Goal: Information Seeking & Learning: Learn about a topic

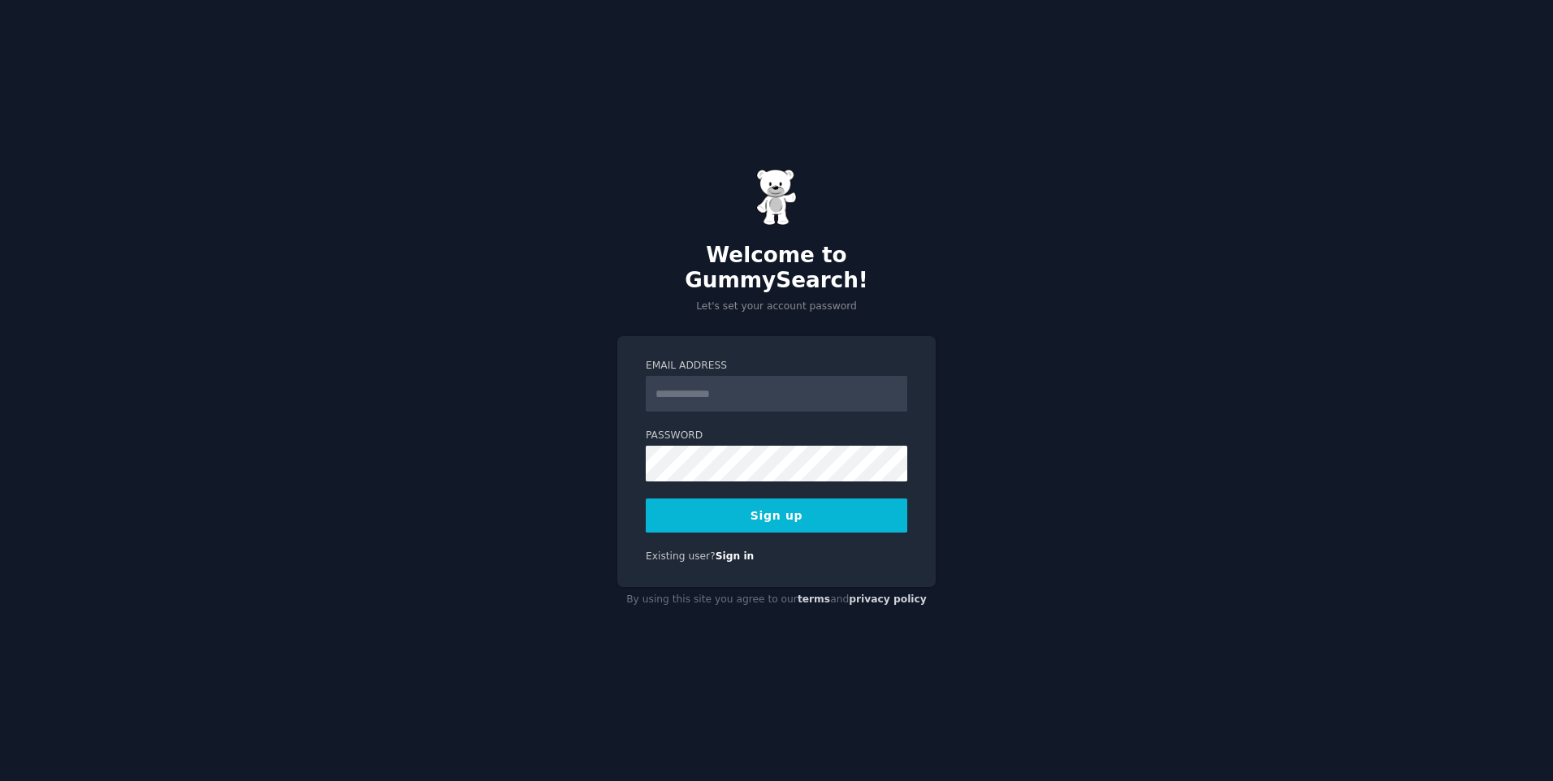
click at [673, 384] on input "Email Address" at bounding box center [777, 394] width 262 height 36
type input "**********"
click at [752, 499] on button "Sign up" at bounding box center [777, 516] width 262 height 34
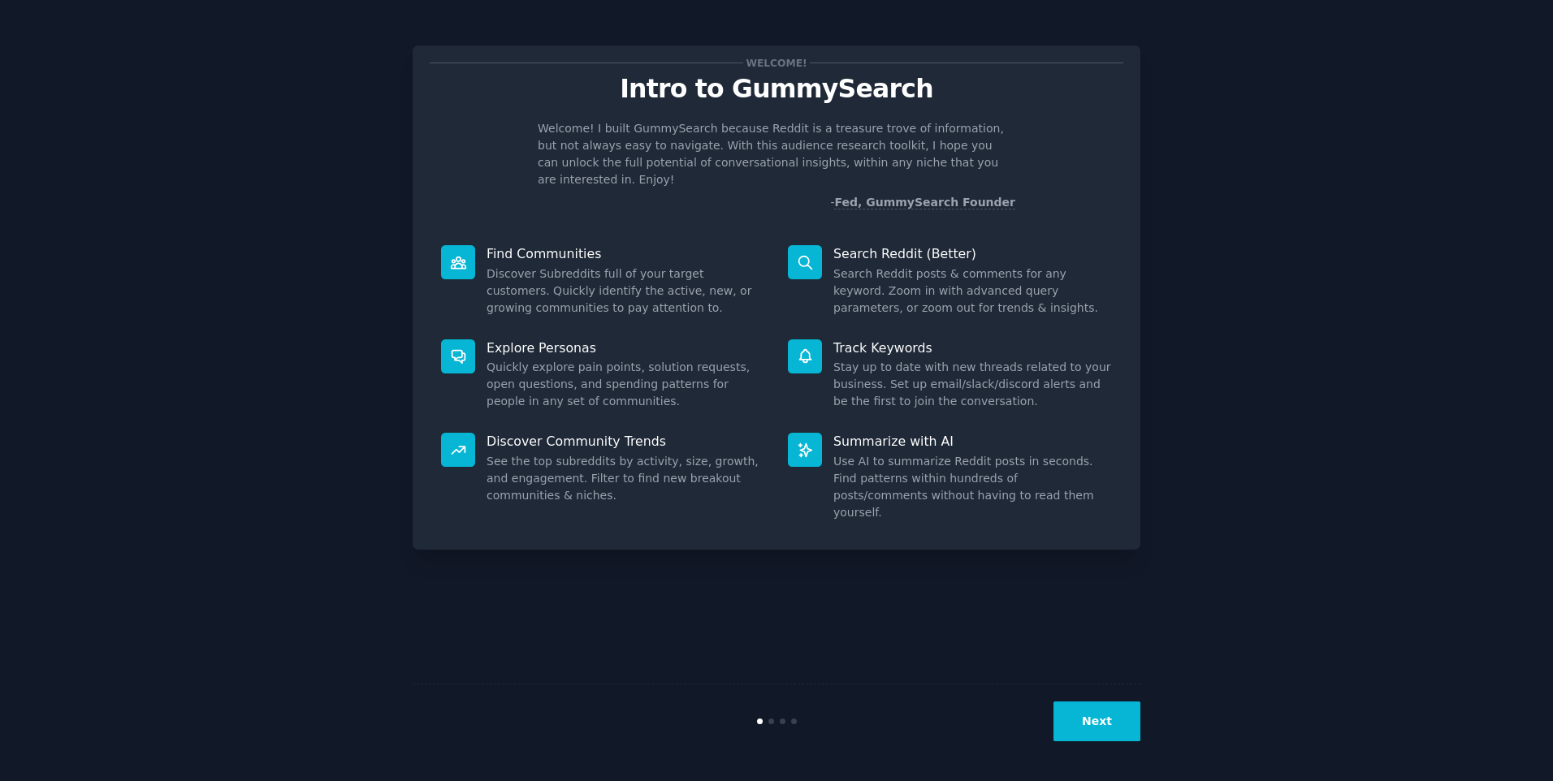
click at [551, 245] on p "Find Communities" at bounding box center [626, 253] width 279 height 17
click at [1117, 728] on button "Next" at bounding box center [1096, 722] width 87 height 40
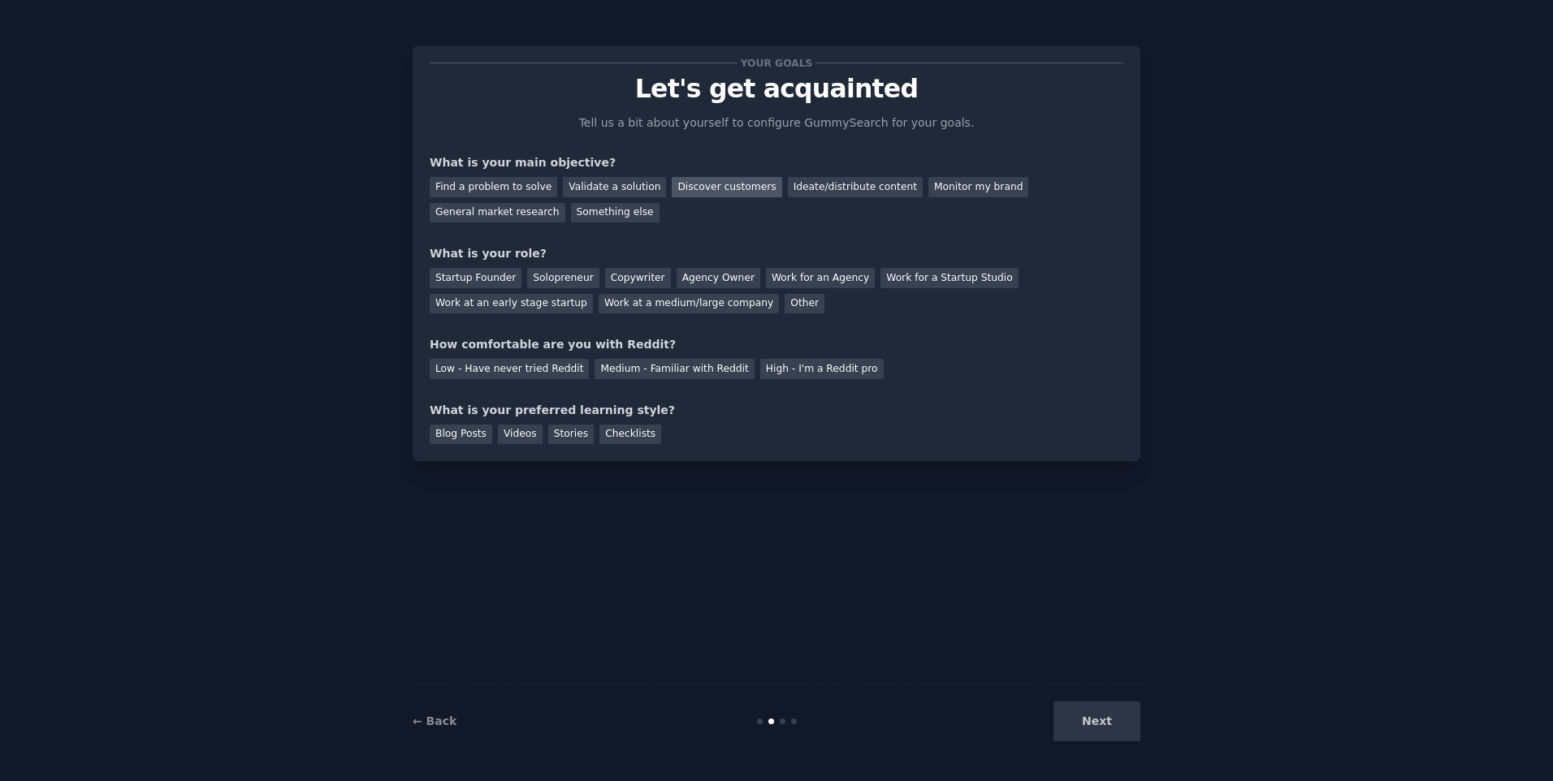
click at [685, 192] on div "Discover customers" at bounding box center [727, 187] width 110 height 20
click at [1099, 727] on div "Next" at bounding box center [1018, 722] width 243 height 40
click at [478, 275] on div "Startup Founder" at bounding box center [476, 278] width 92 height 20
click at [515, 369] on div "Low - Have never tried Reddit" at bounding box center [509, 369] width 159 height 20
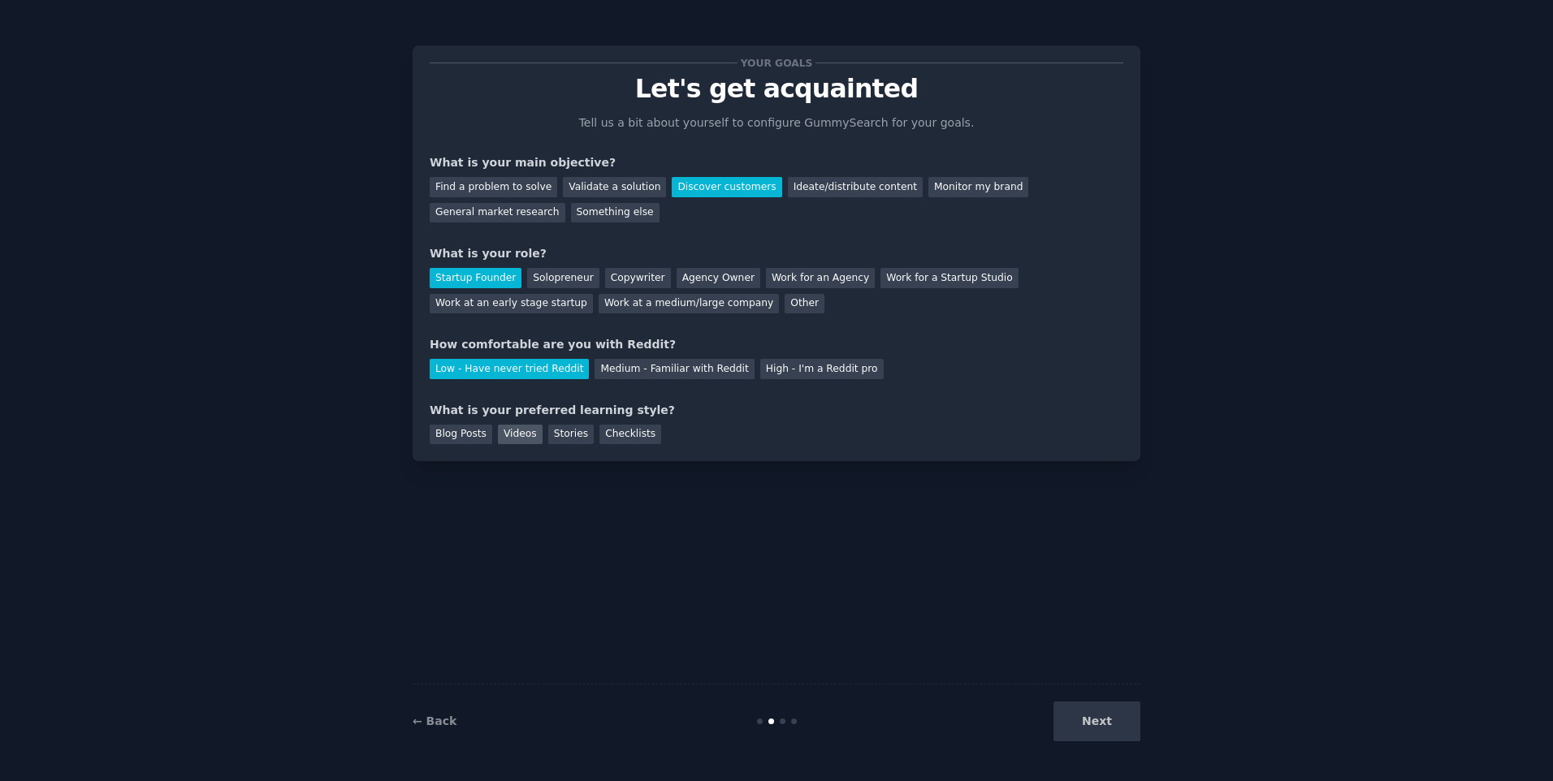
click at [523, 426] on div "Videos" at bounding box center [520, 435] width 45 height 20
click at [1088, 737] on button "Next" at bounding box center [1096, 722] width 87 height 40
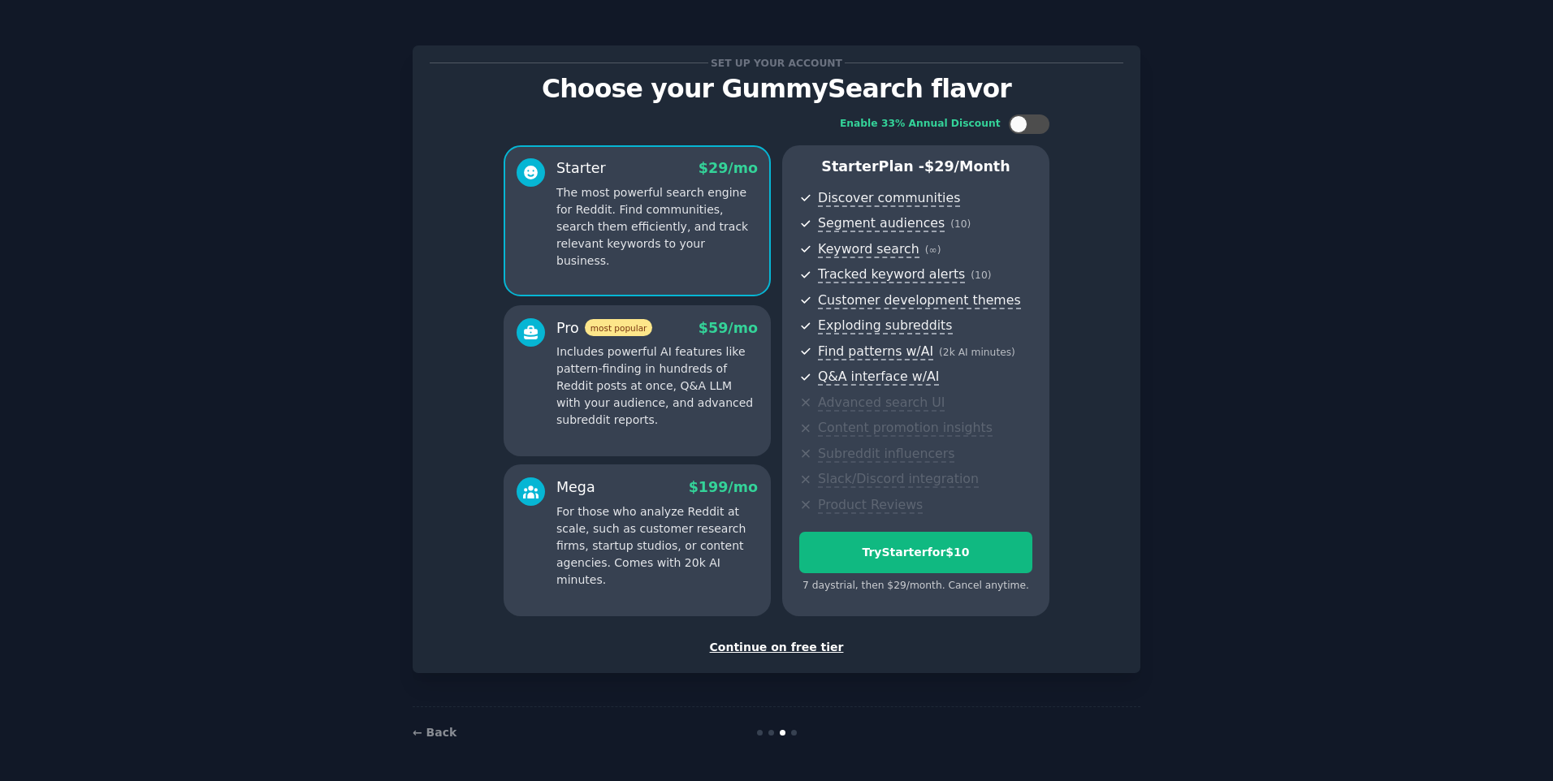
click at [770, 650] on div "Continue on free tier" at bounding box center [777, 647] width 694 height 17
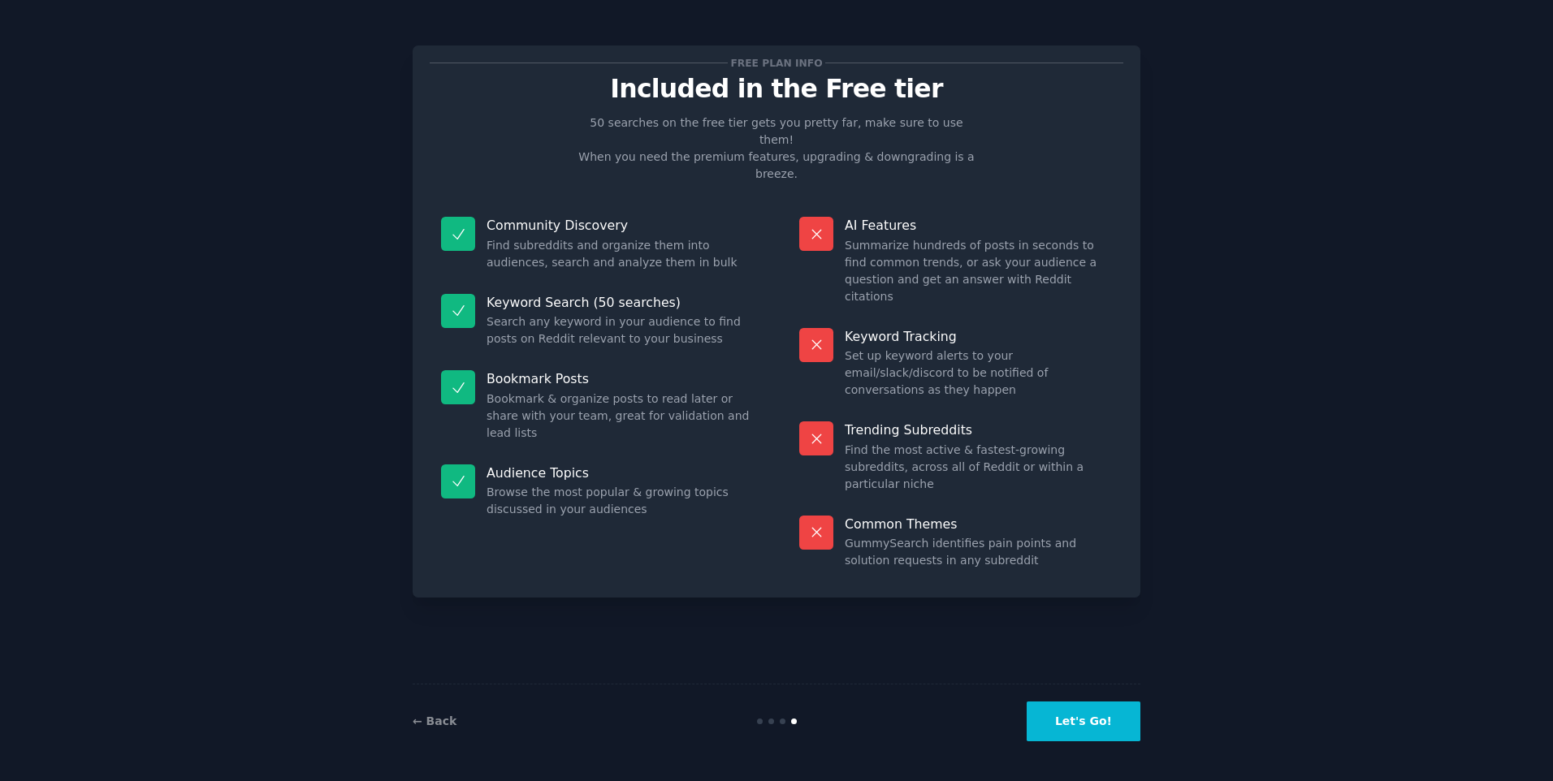
click at [1077, 714] on button "Let's Go!" at bounding box center [1084, 722] width 114 height 40
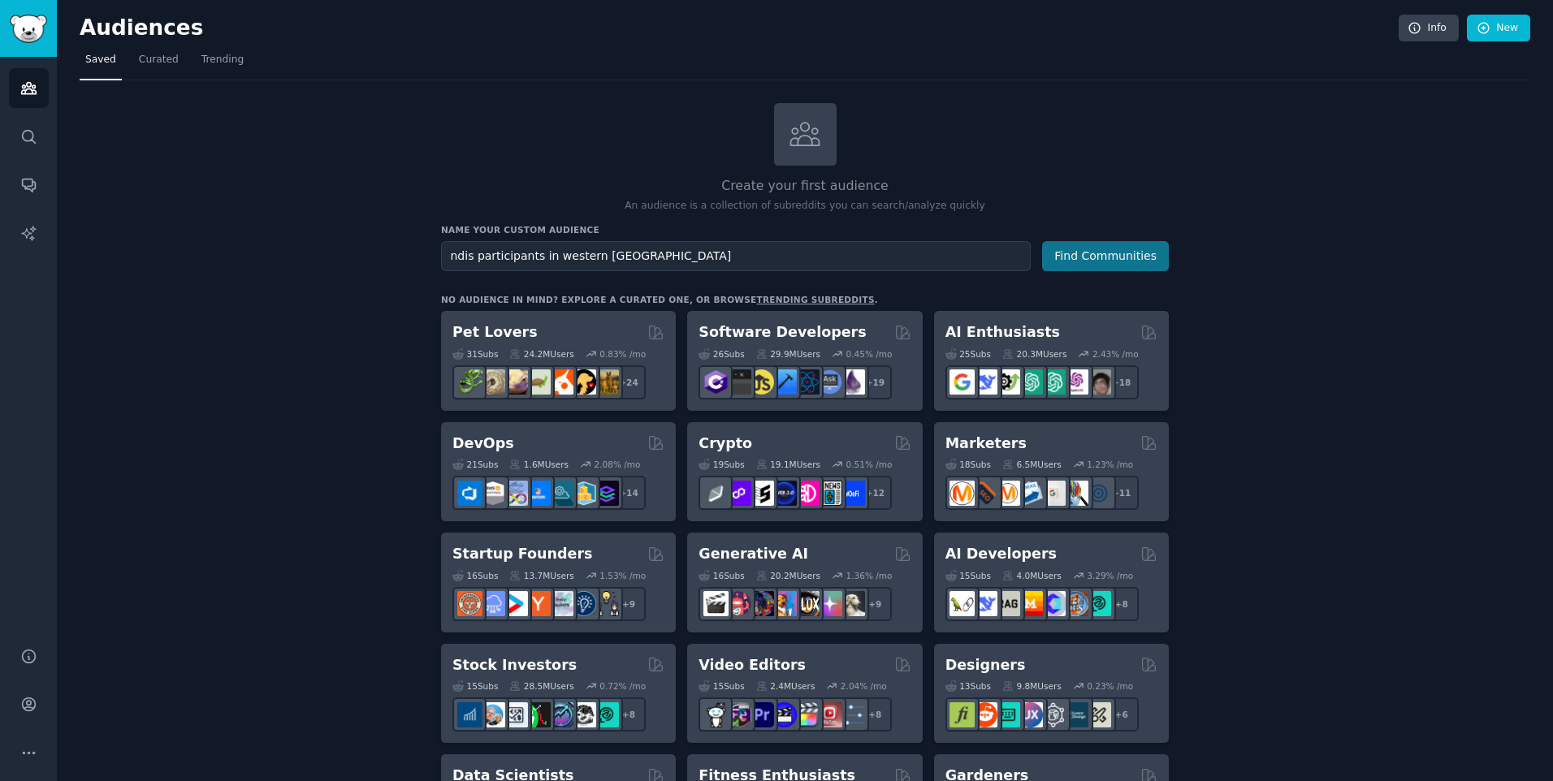
type input "ndis participants in western [GEOGRAPHIC_DATA]"
click at [1061, 246] on button "Find Communities" at bounding box center [1105, 256] width 127 height 30
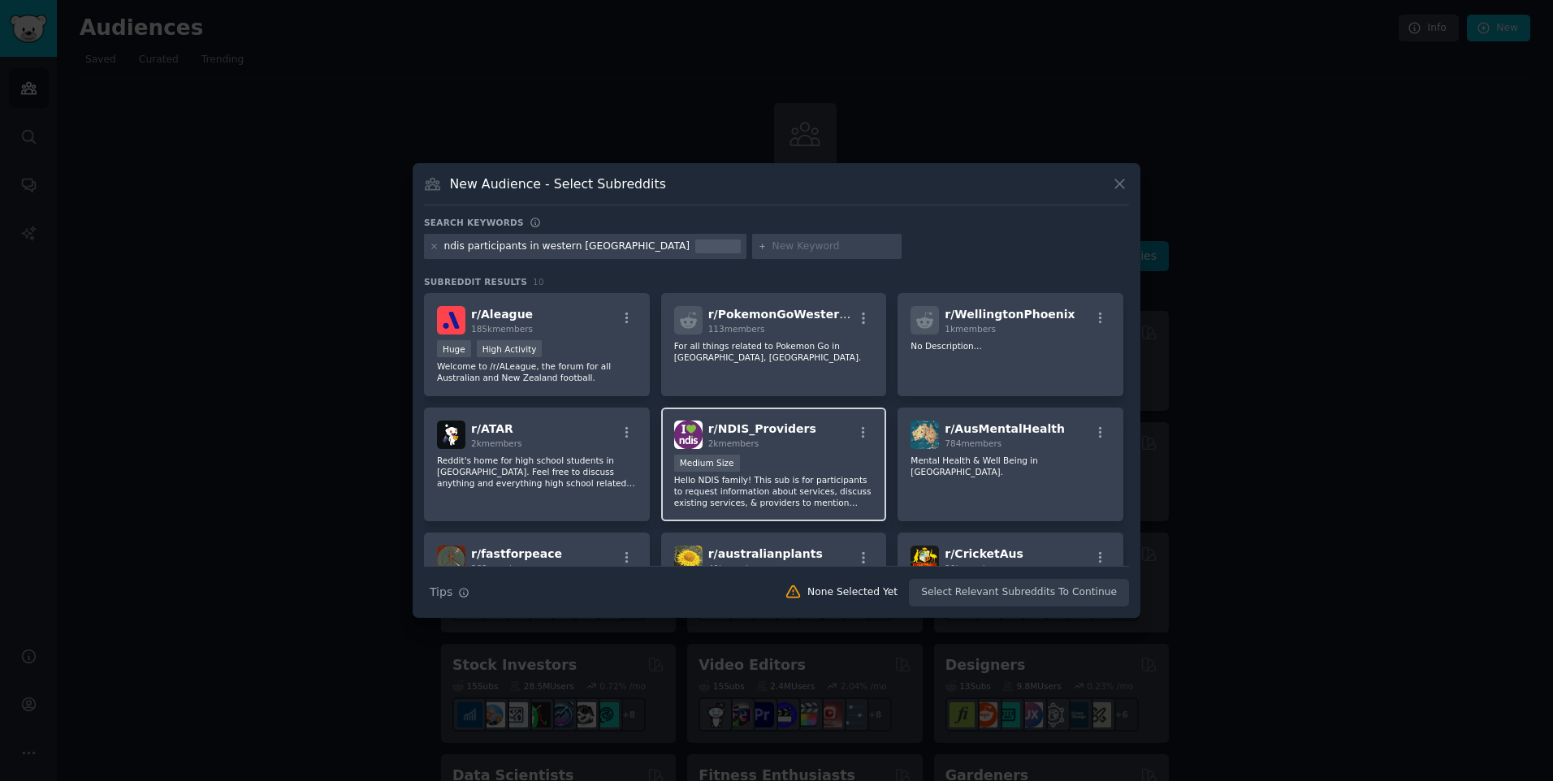
click at [761, 467] on div "Medium Size" at bounding box center [774, 465] width 200 height 20
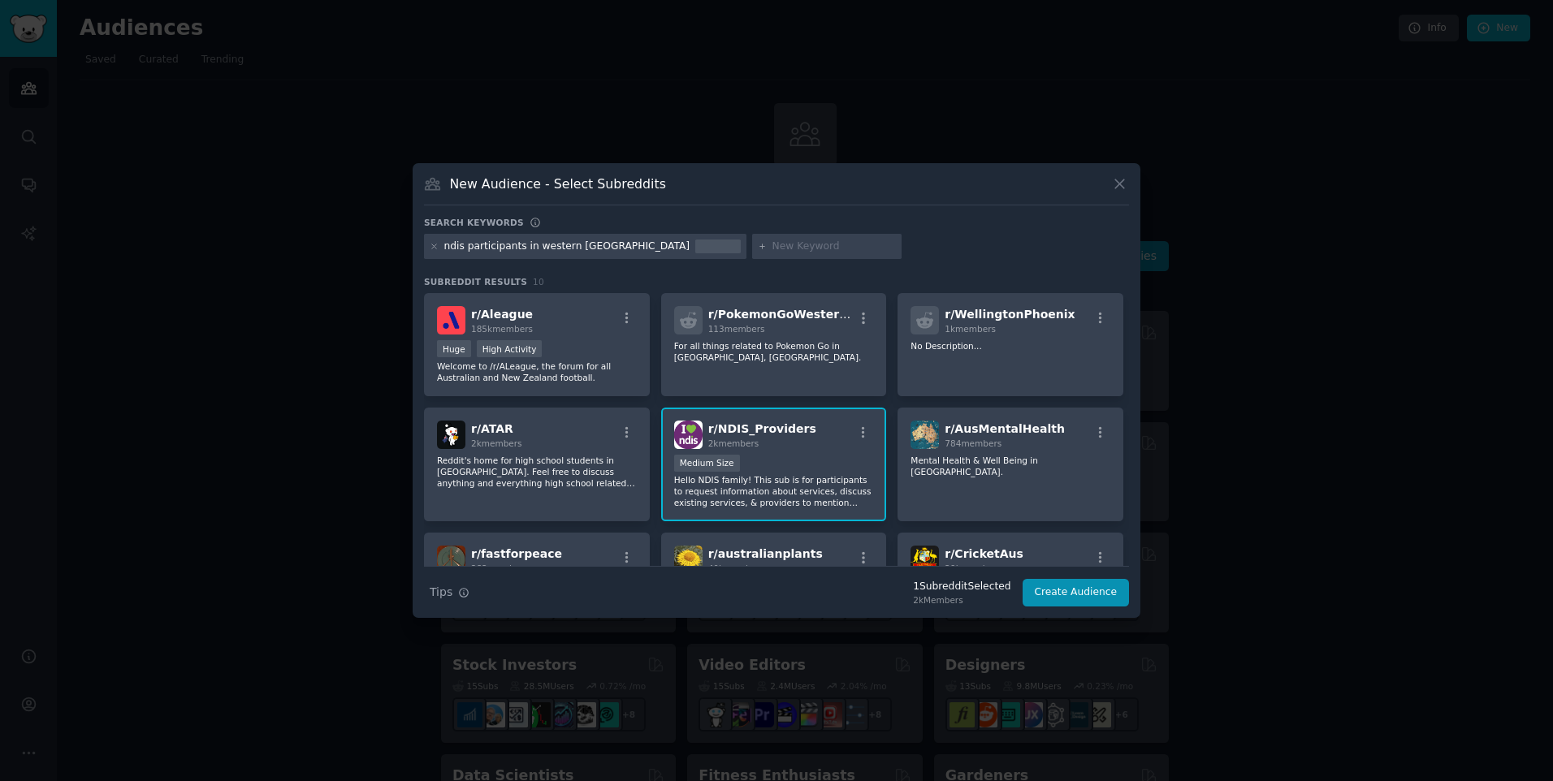
click at [752, 491] on p "Hello NDIS family! This sub is for participants to request information about se…" at bounding box center [774, 491] width 200 height 34
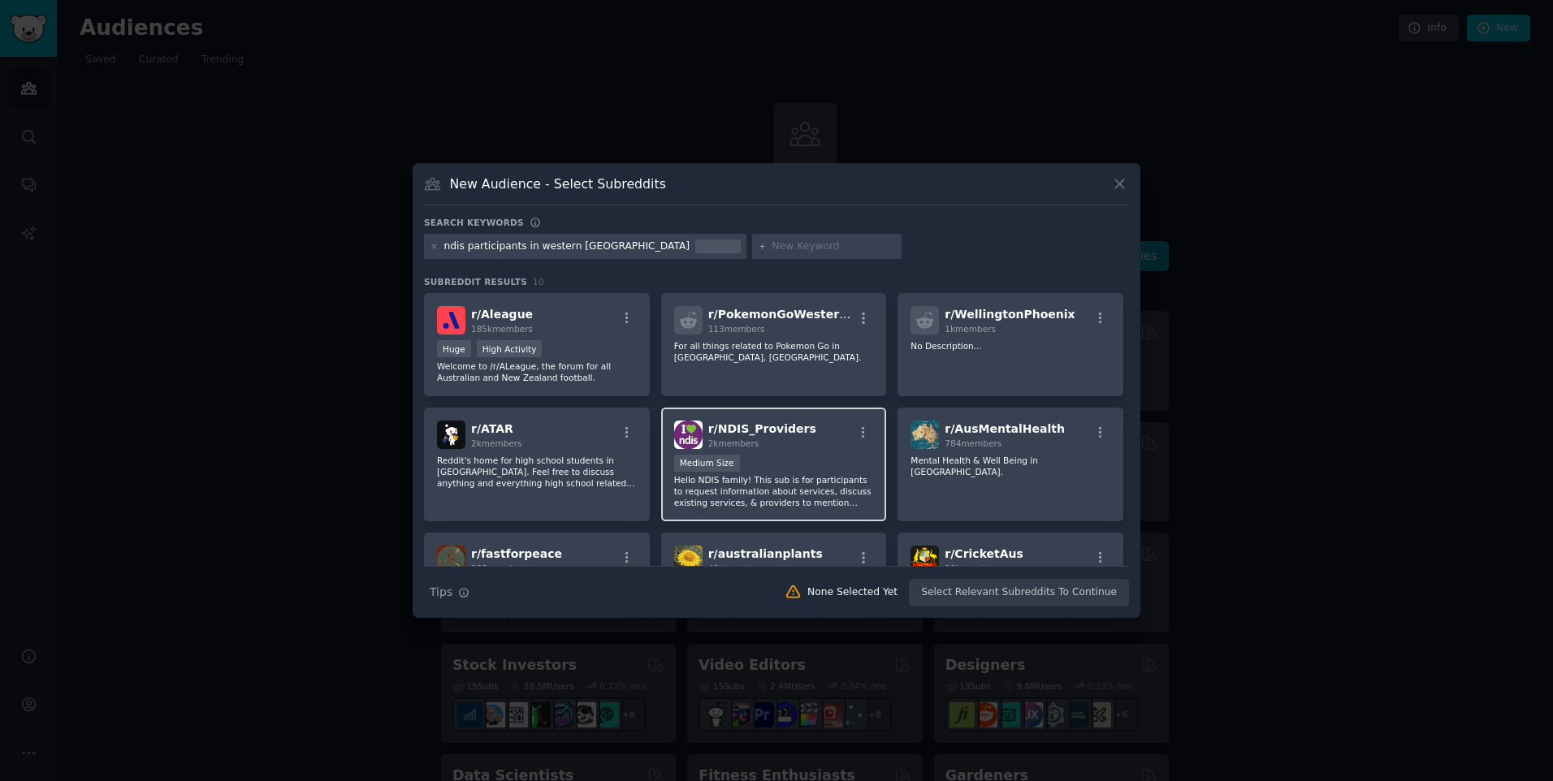
click at [753, 481] on p "Hello NDIS family! This sub is for participants to request information about se…" at bounding box center [774, 491] width 200 height 34
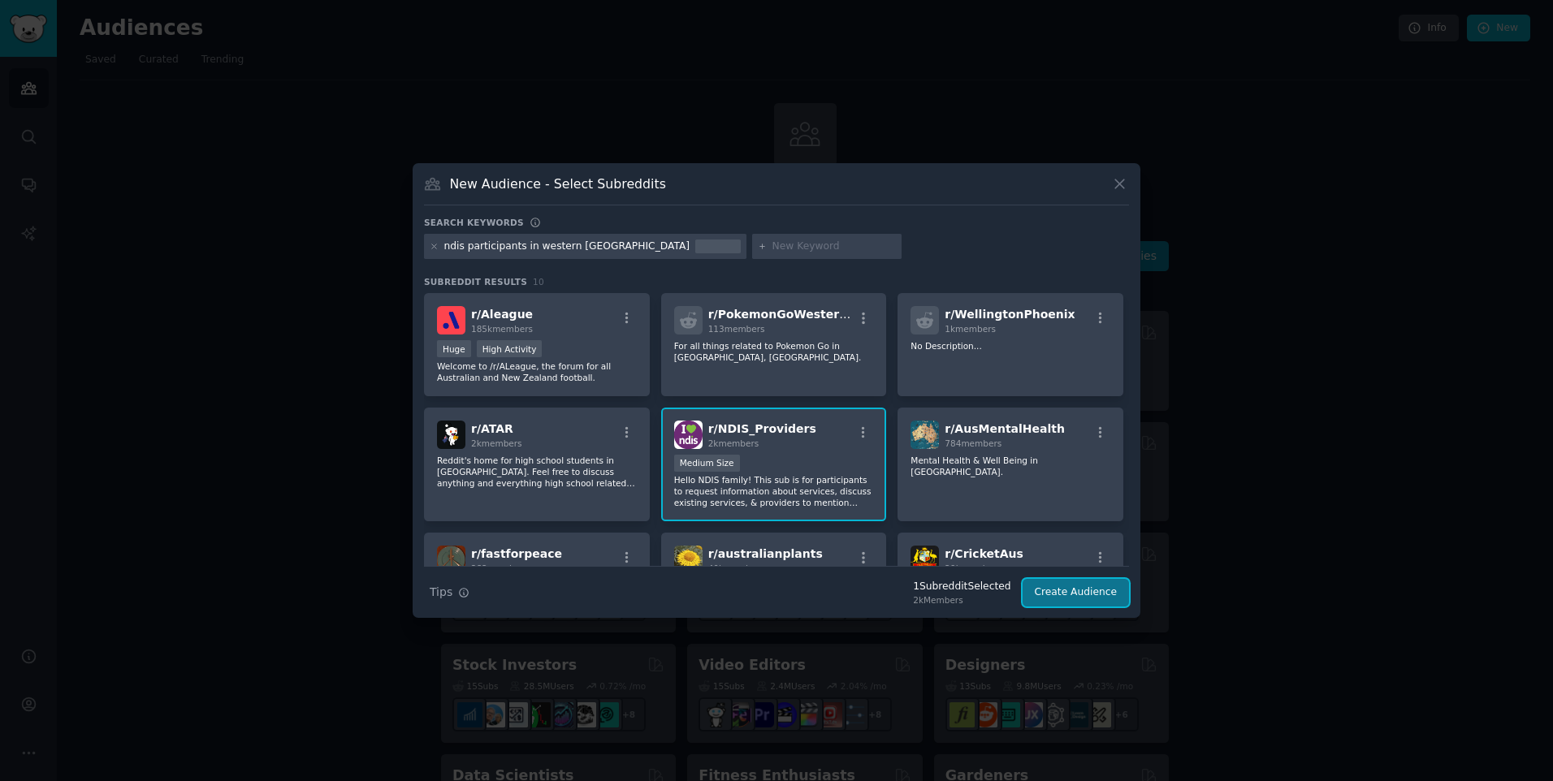
click at [1099, 593] on button "Create Audience" at bounding box center [1076, 593] width 107 height 28
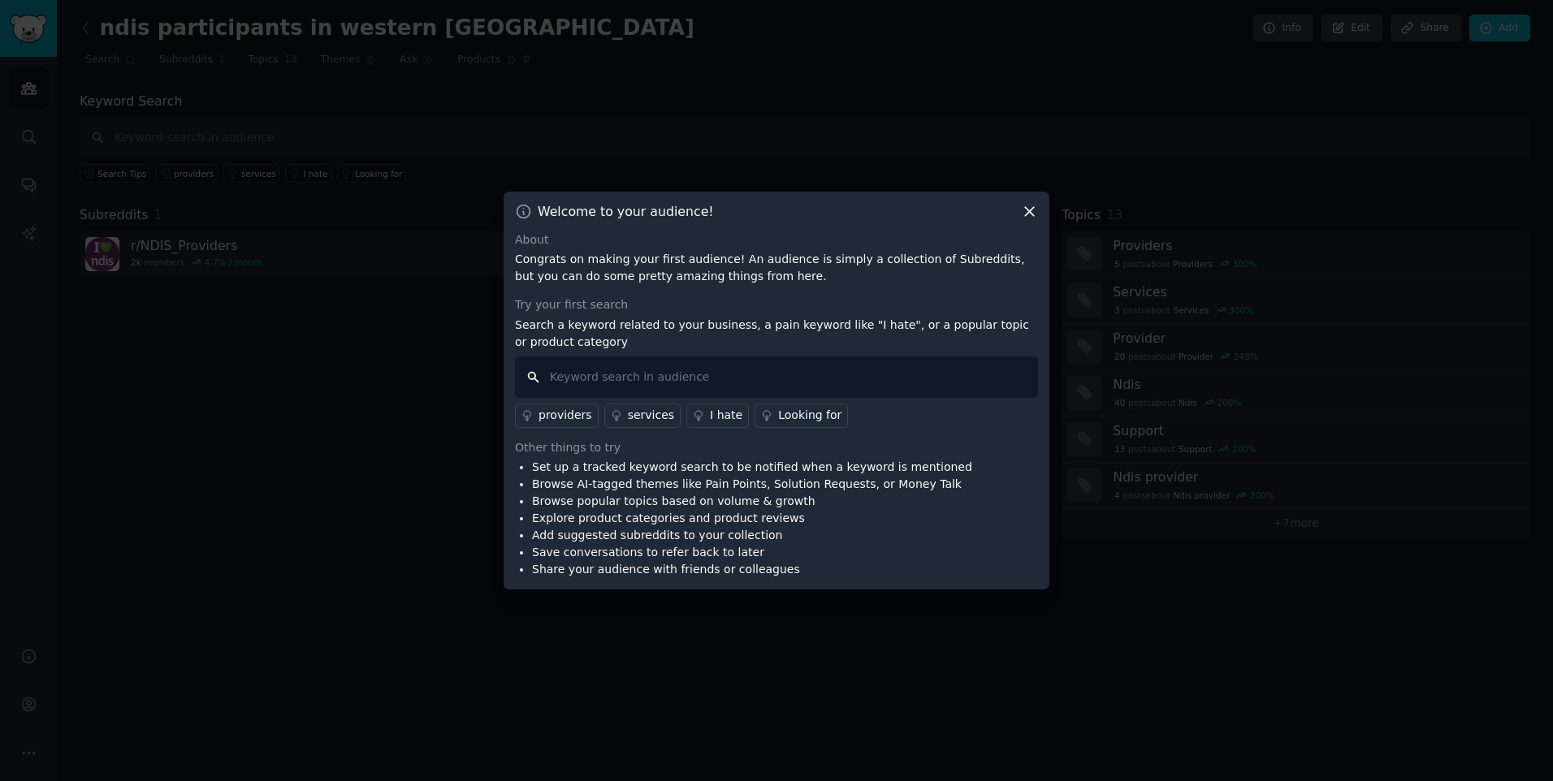
click at [579, 375] on input "text" at bounding box center [776, 377] width 523 height 41
type input "i love ndis"
click at [567, 416] on div "providers" at bounding box center [565, 415] width 54 height 17
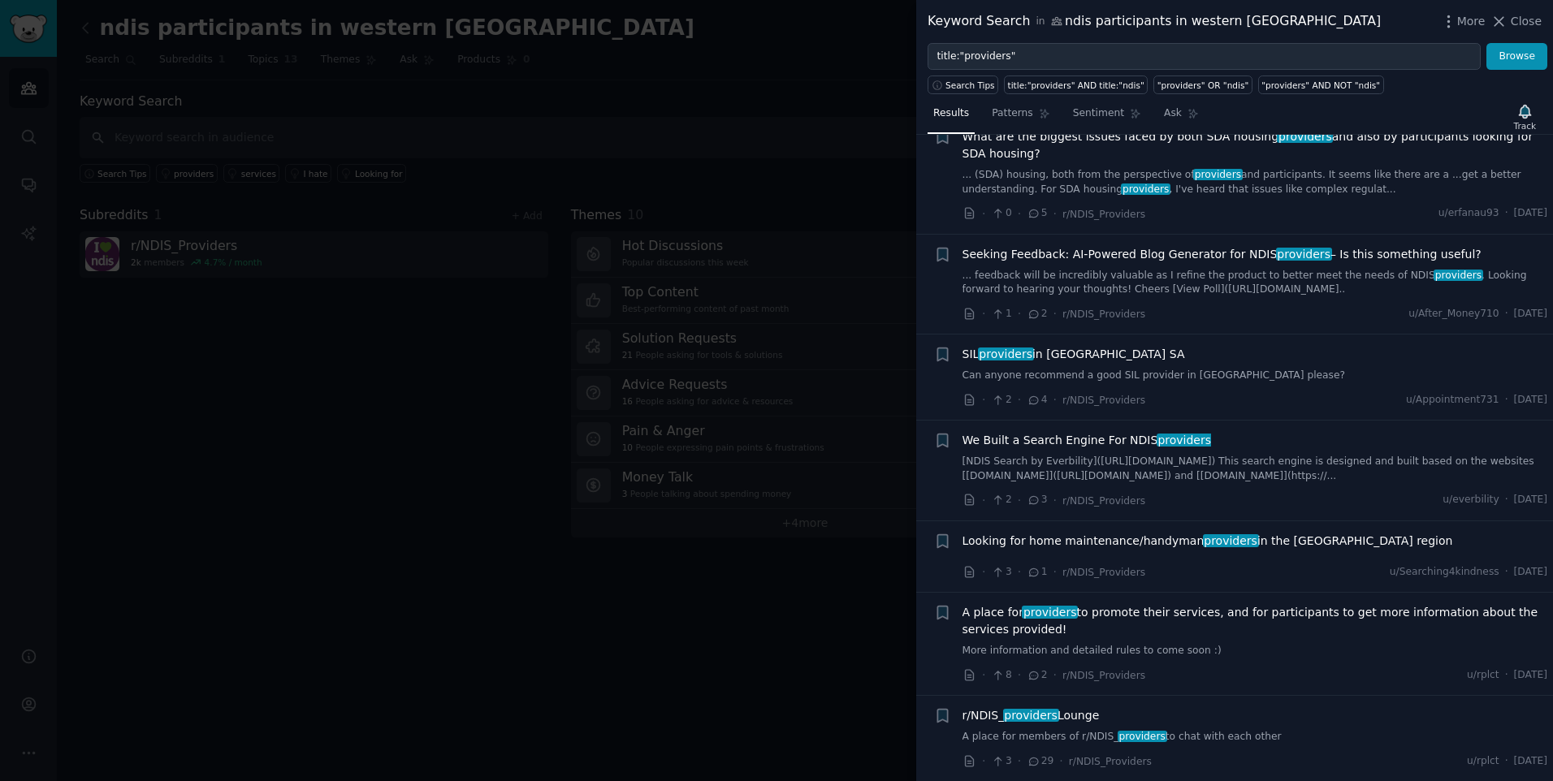
scroll to position [1148, 0]
click at [1189, 612] on span "A place for providers to promote their services, and for participants to get mo…" at bounding box center [1255, 620] width 586 height 34
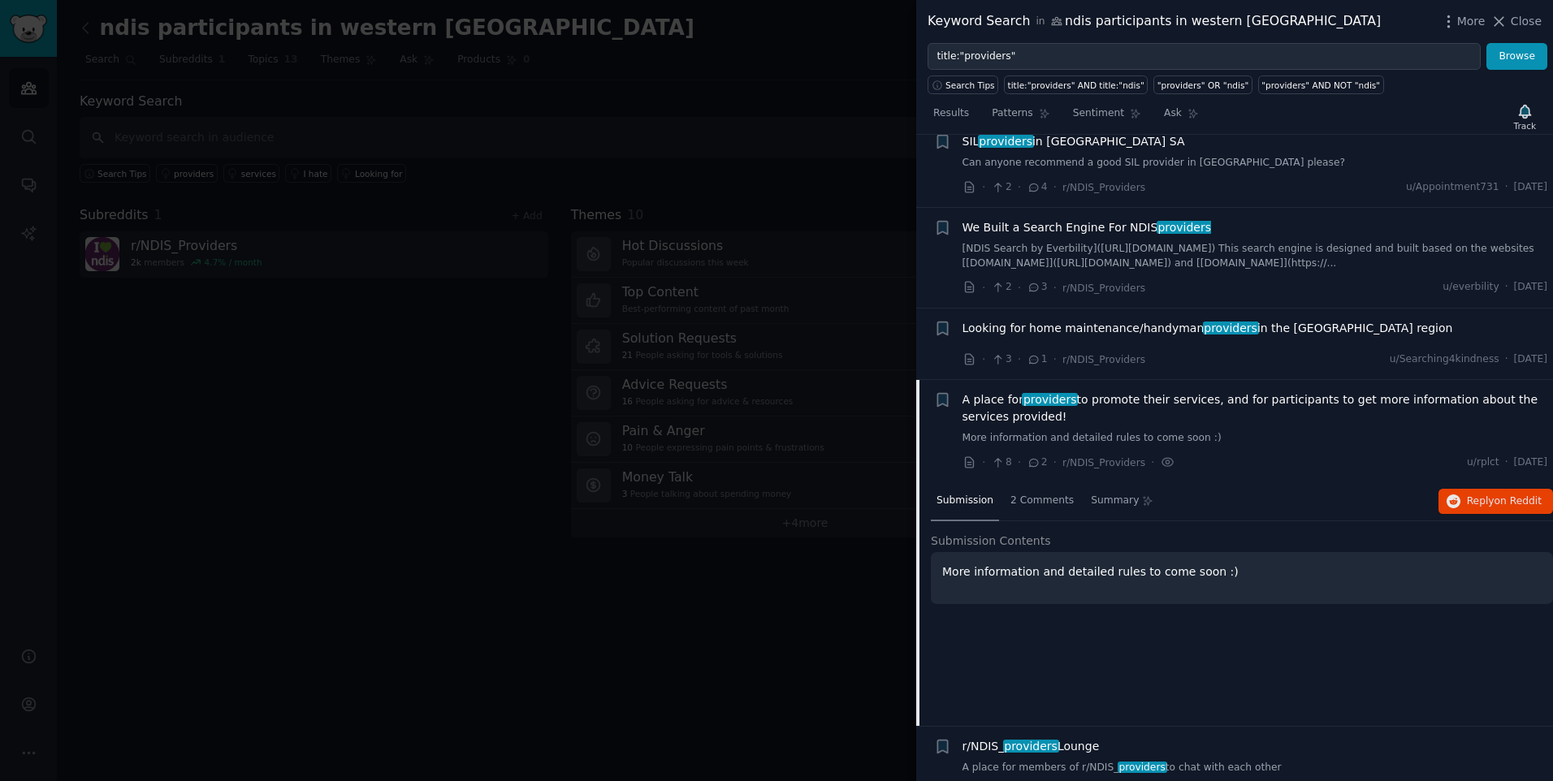
scroll to position [1391, 0]
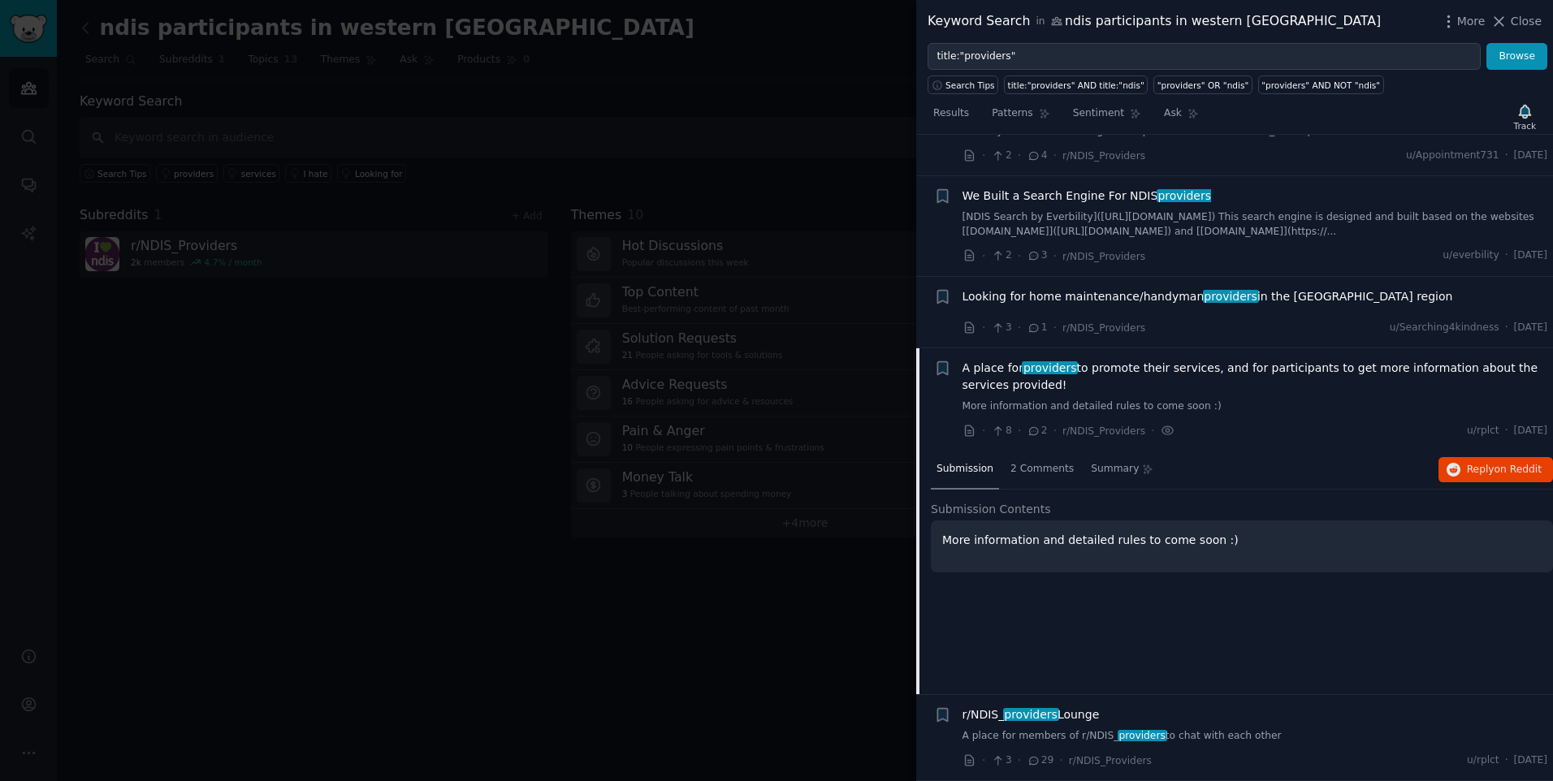
click at [1529, 11] on div "More Close" at bounding box center [1491, 21] width 102 height 20
click at [1505, 13] on icon at bounding box center [1498, 21] width 17 height 17
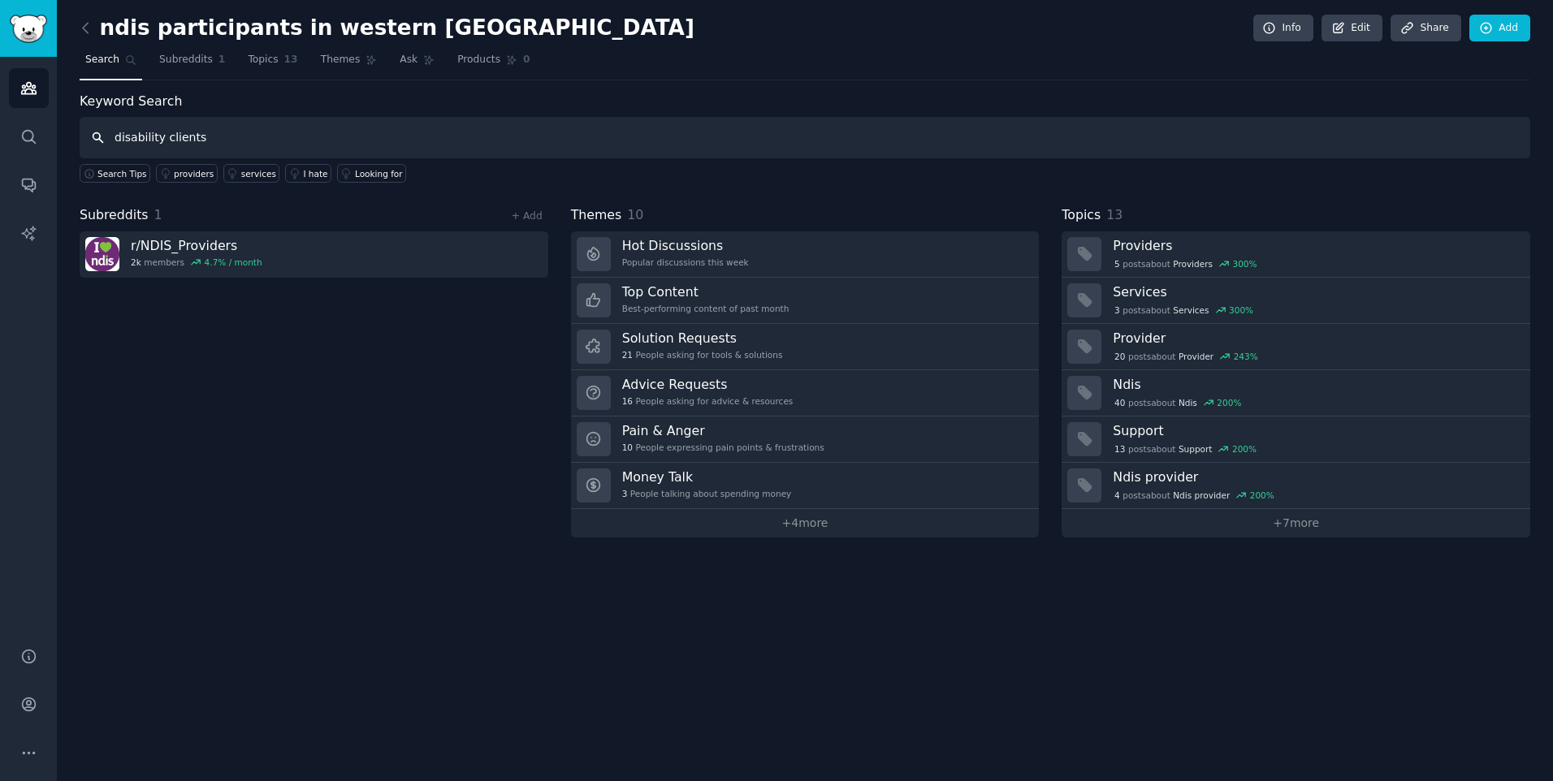
type input "disability clients"
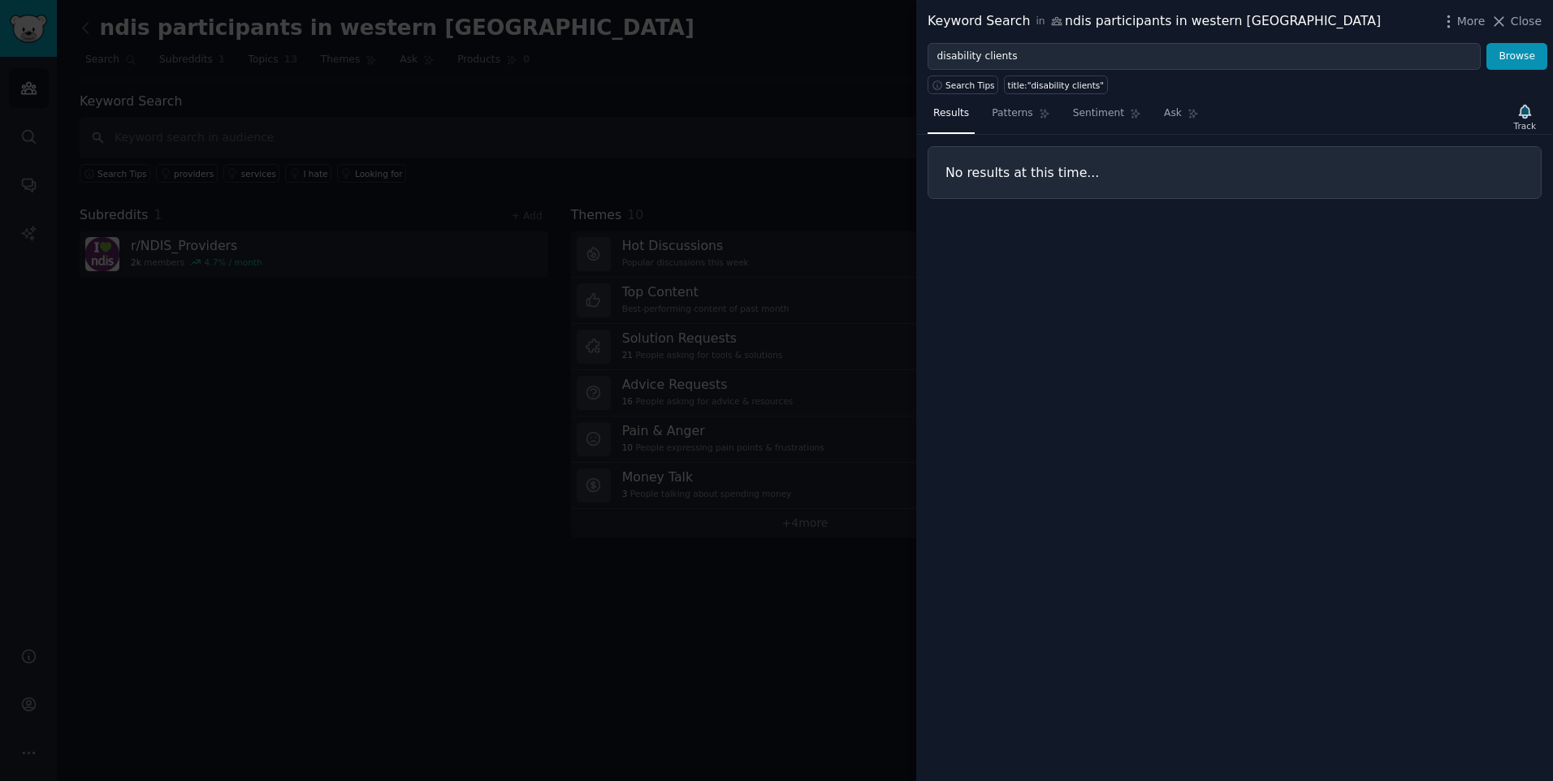
click at [491, 121] on div at bounding box center [776, 390] width 1553 height 781
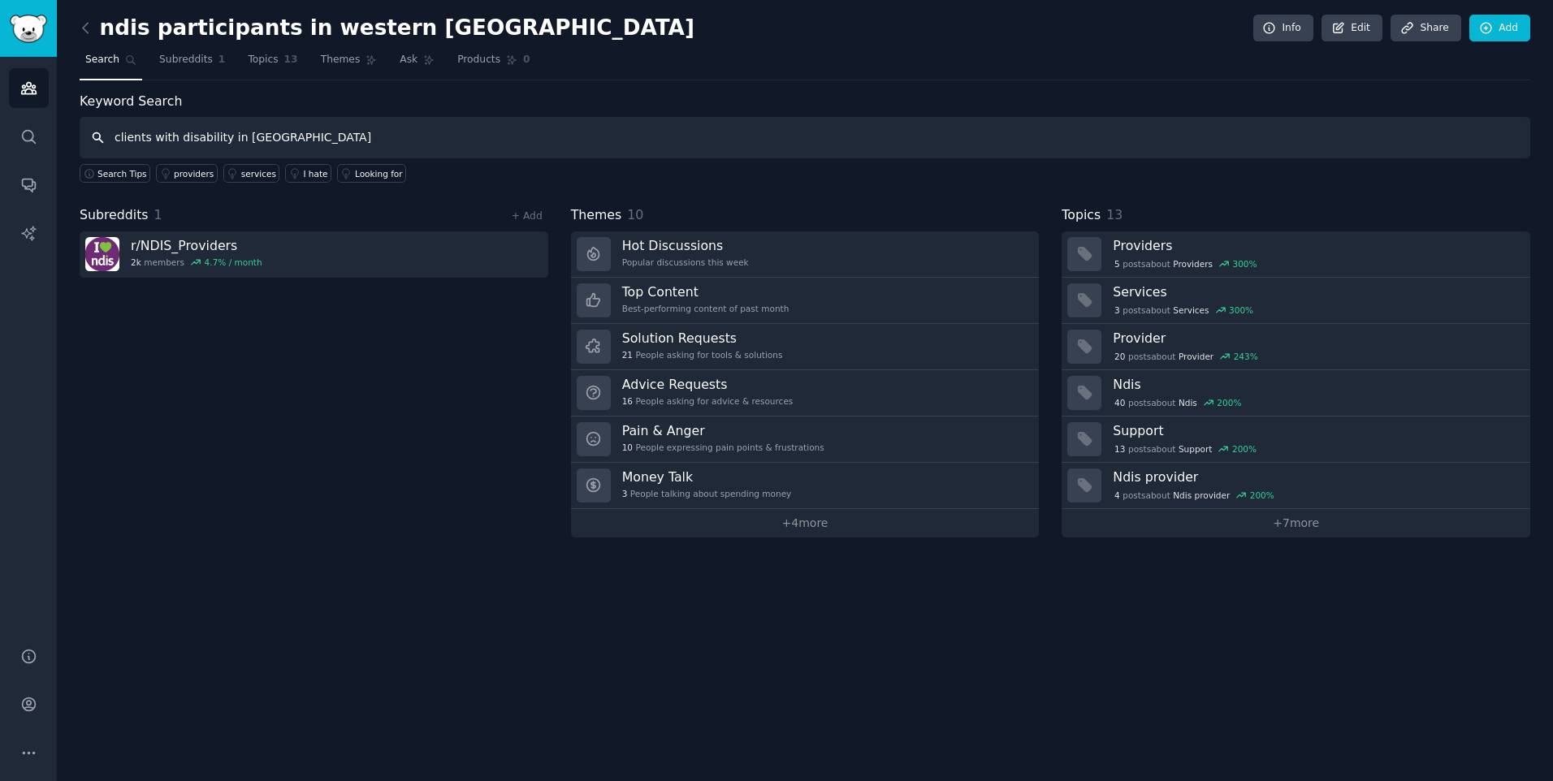
type input "clients with disability in [GEOGRAPHIC_DATA]"
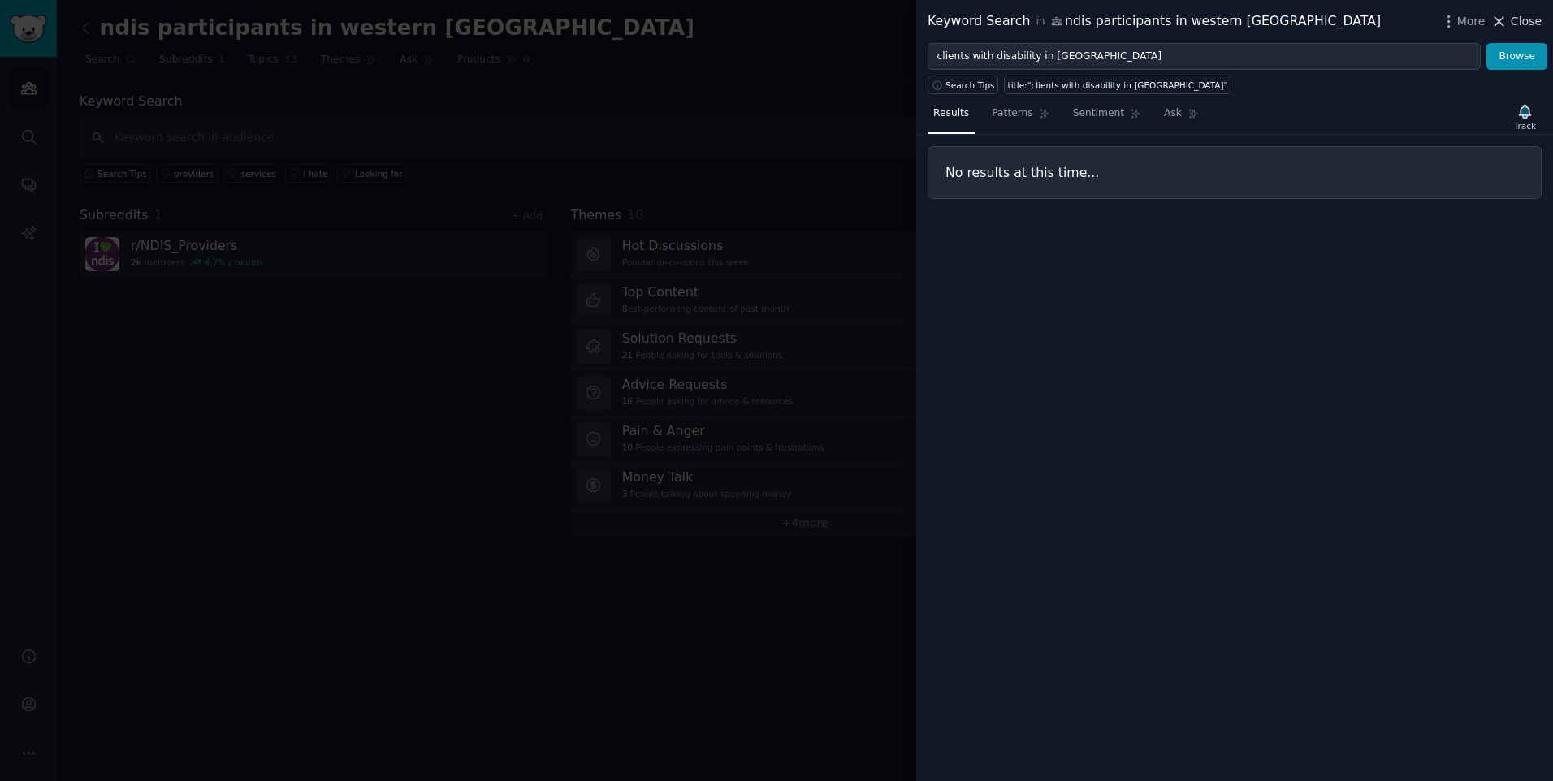
click at [1524, 19] on span "Close" at bounding box center [1526, 21] width 31 height 17
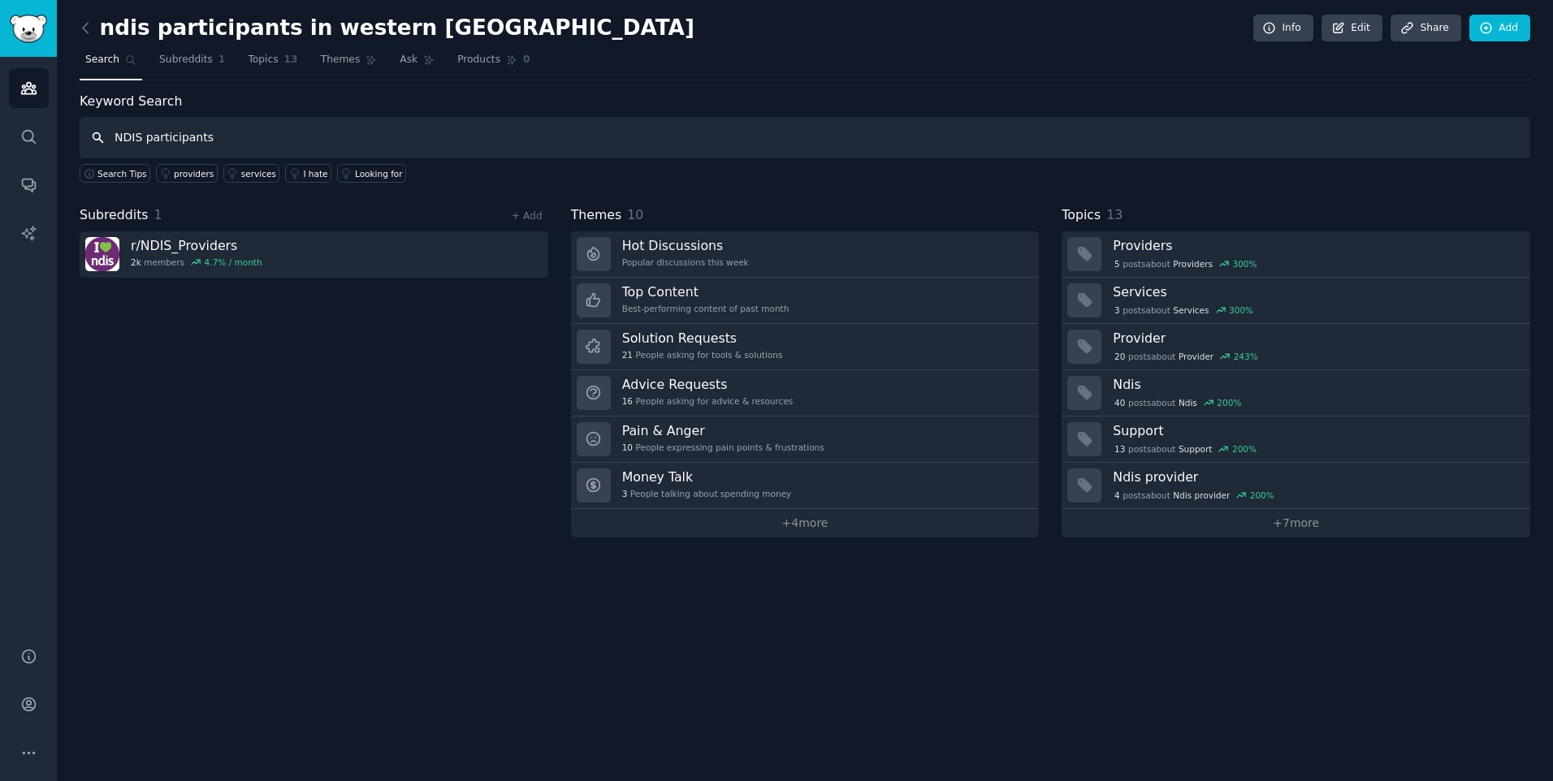
type input "NDIS participants"
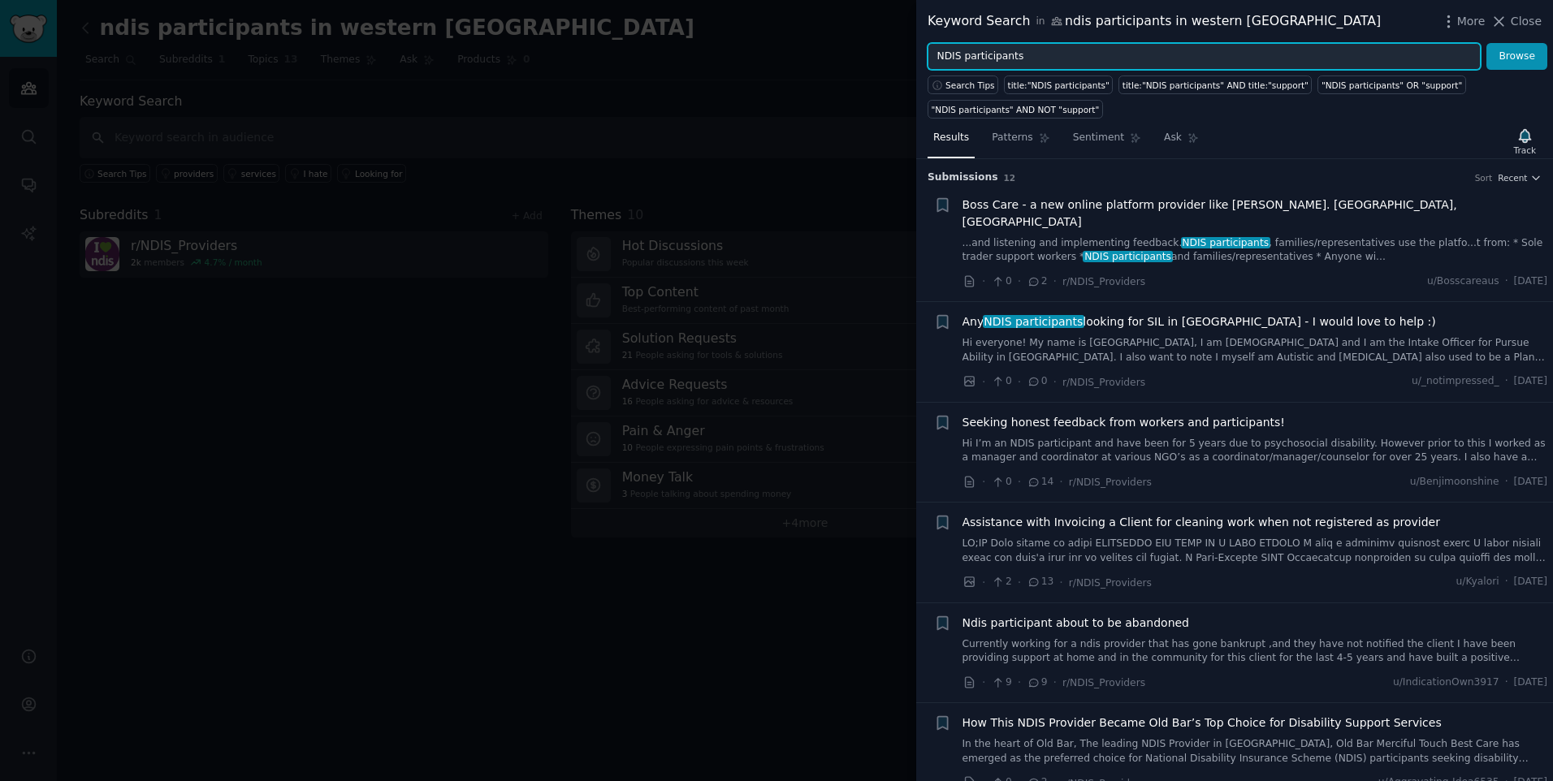
click at [1040, 60] on input "NDIS participants" at bounding box center [1204, 57] width 553 height 28
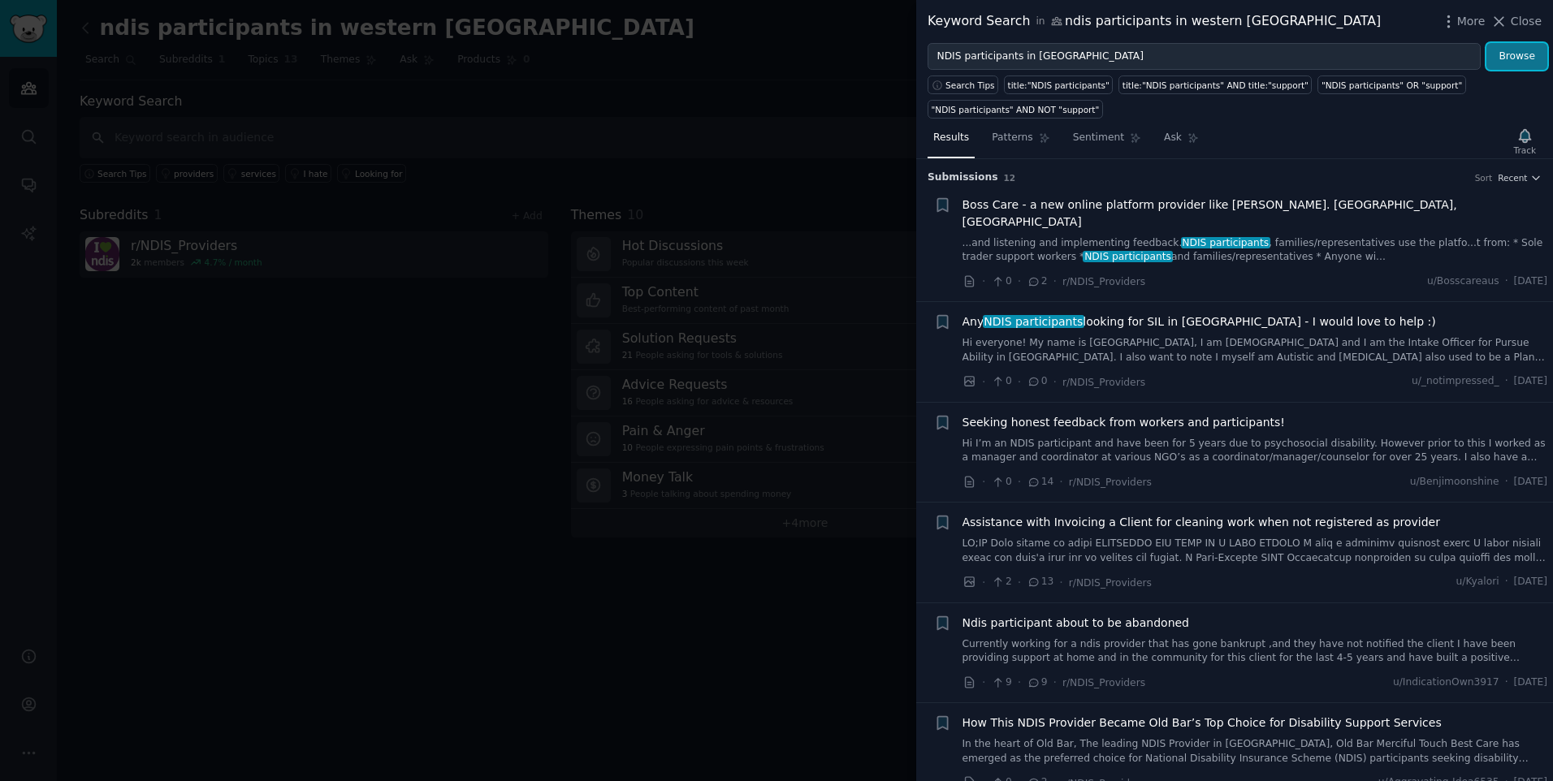
click at [1513, 57] on button "Browse" at bounding box center [1516, 57] width 61 height 28
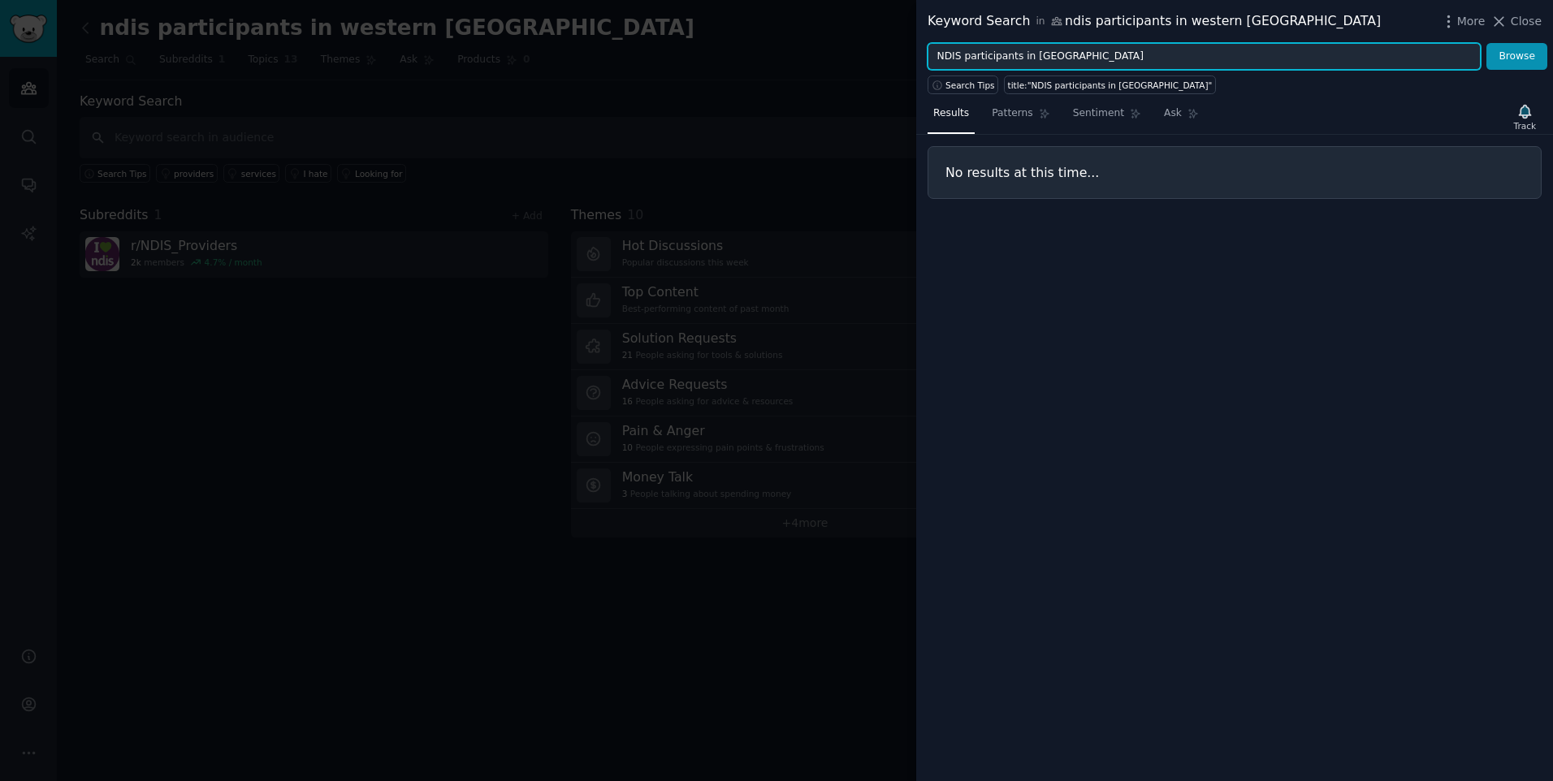
click at [1079, 55] on input "NDIS participants in [GEOGRAPHIC_DATA]" at bounding box center [1204, 57] width 553 height 28
type input "NDIS participants"
click at [1486, 43] on button "Browse" at bounding box center [1516, 57] width 61 height 28
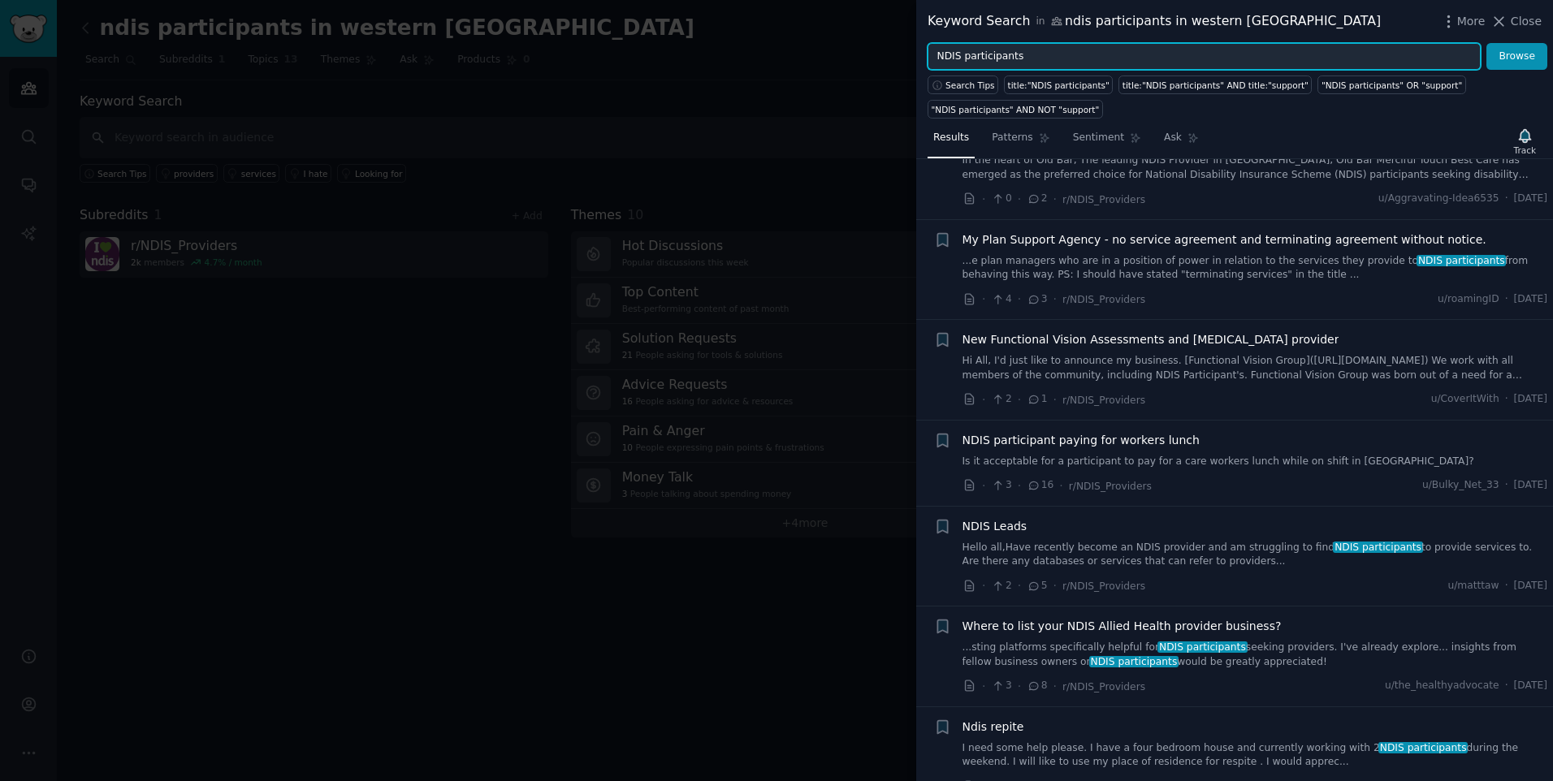
scroll to position [593, 0]
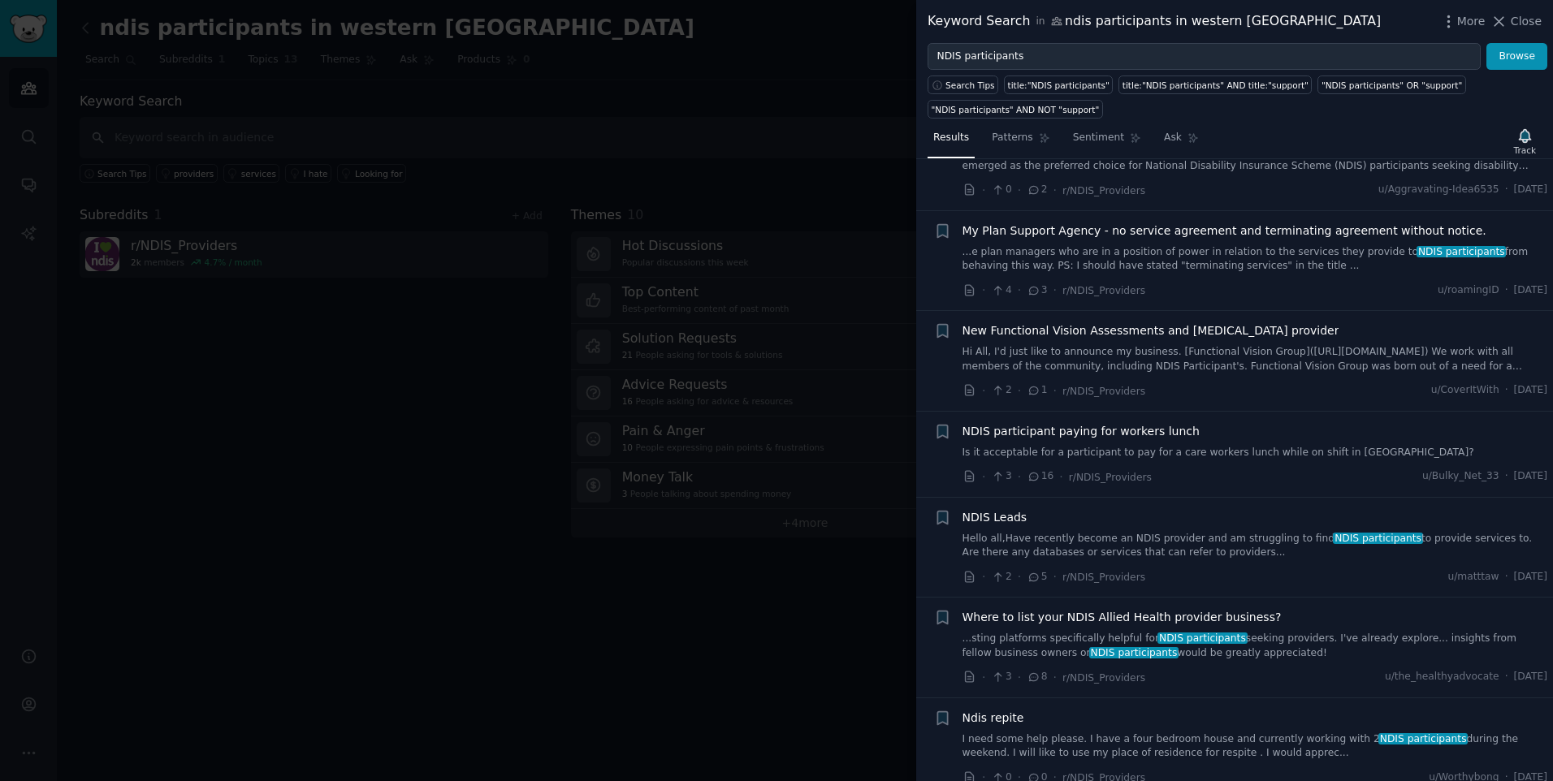
click at [1190, 736] on link "I need some help please. I have a four bedroom house and currently working with…" at bounding box center [1255, 747] width 586 height 28
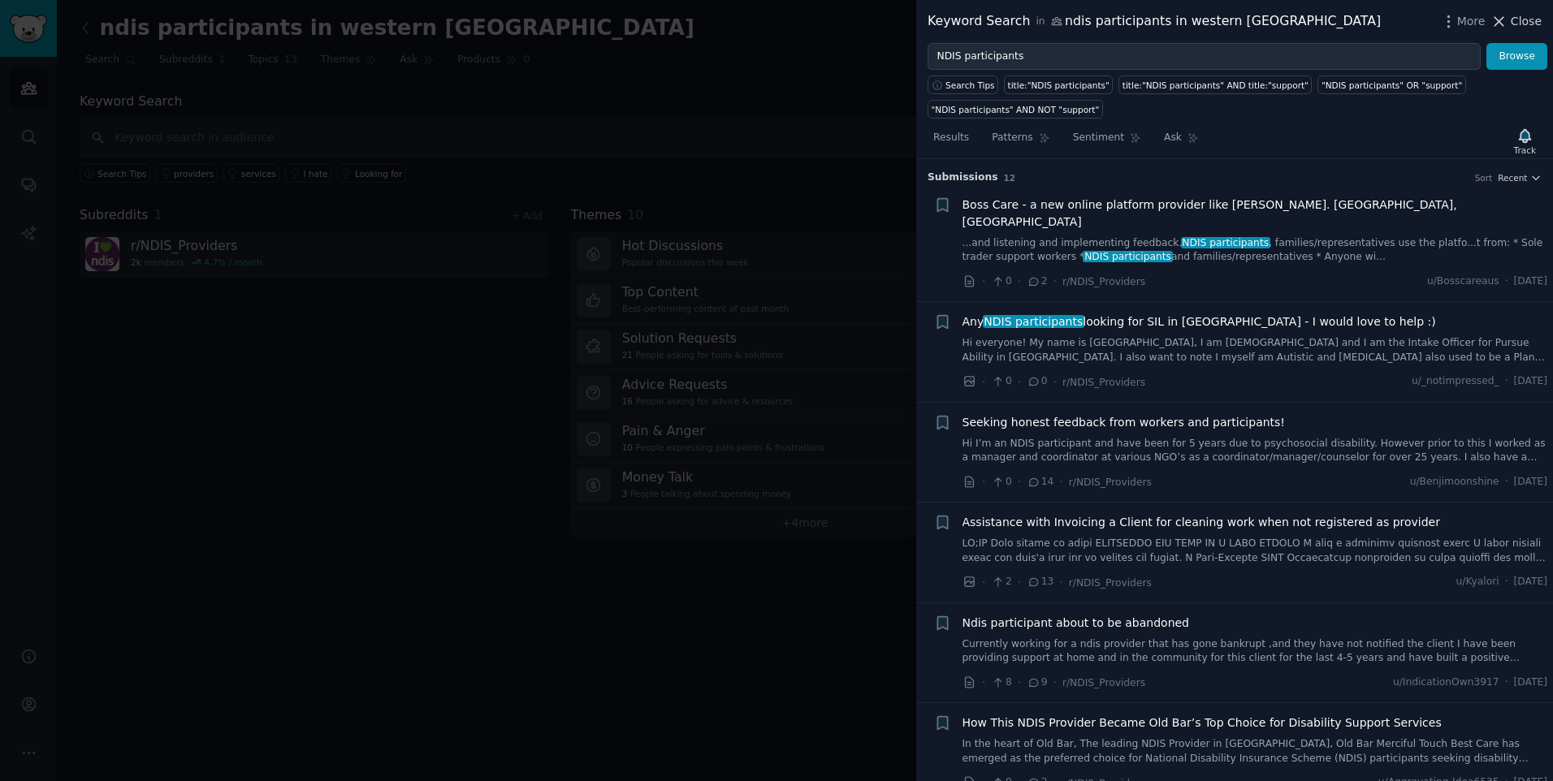
click at [1507, 18] on icon at bounding box center [1498, 21] width 17 height 17
